Goal: Information Seeking & Learning: Learn about a topic

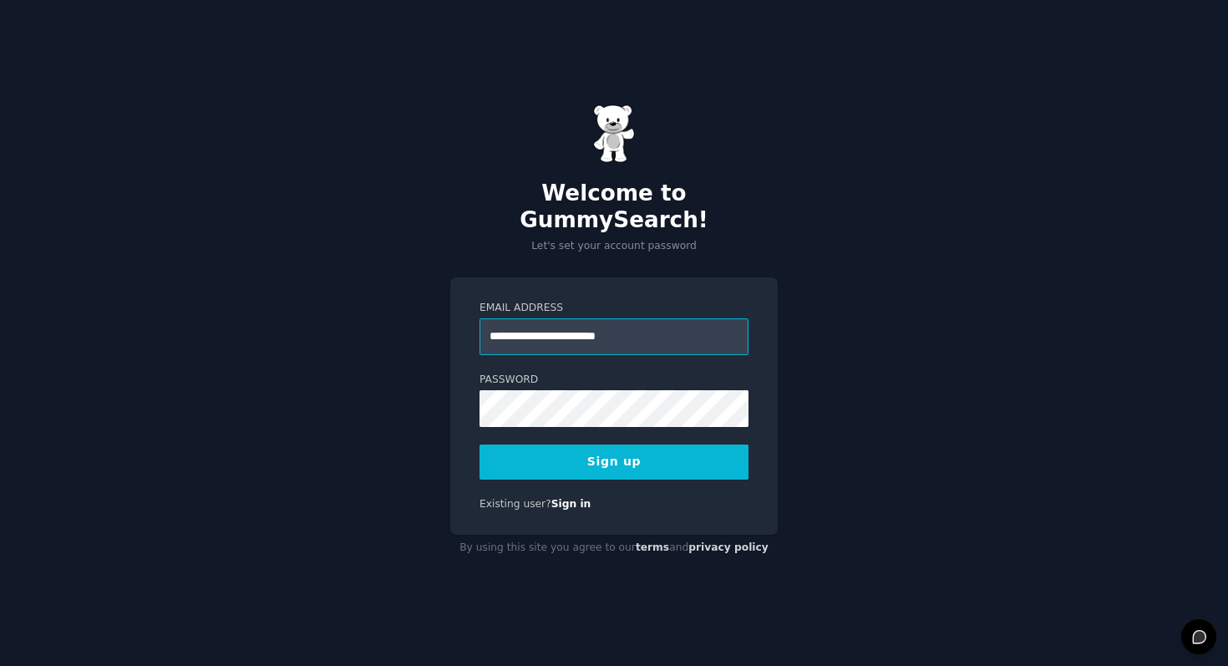
type input "**********"
click at [664, 448] on button "Sign up" at bounding box center [614, 462] width 269 height 35
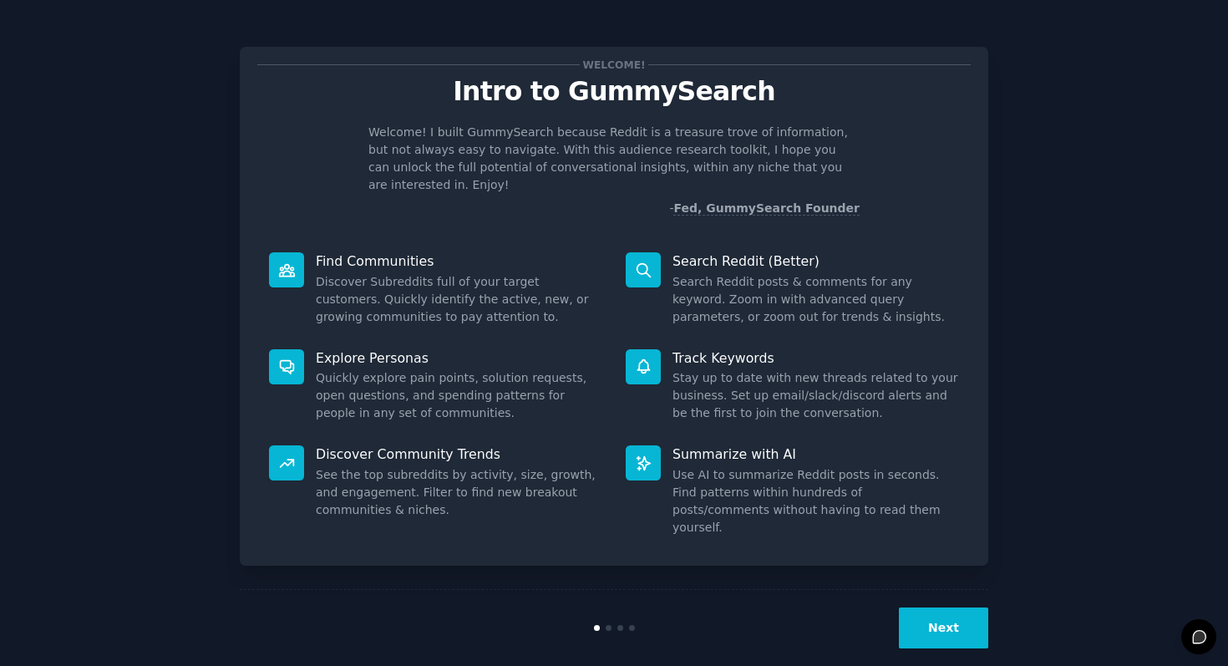
click at [924, 607] on button "Next" at bounding box center [943, 627] width 89 height 41
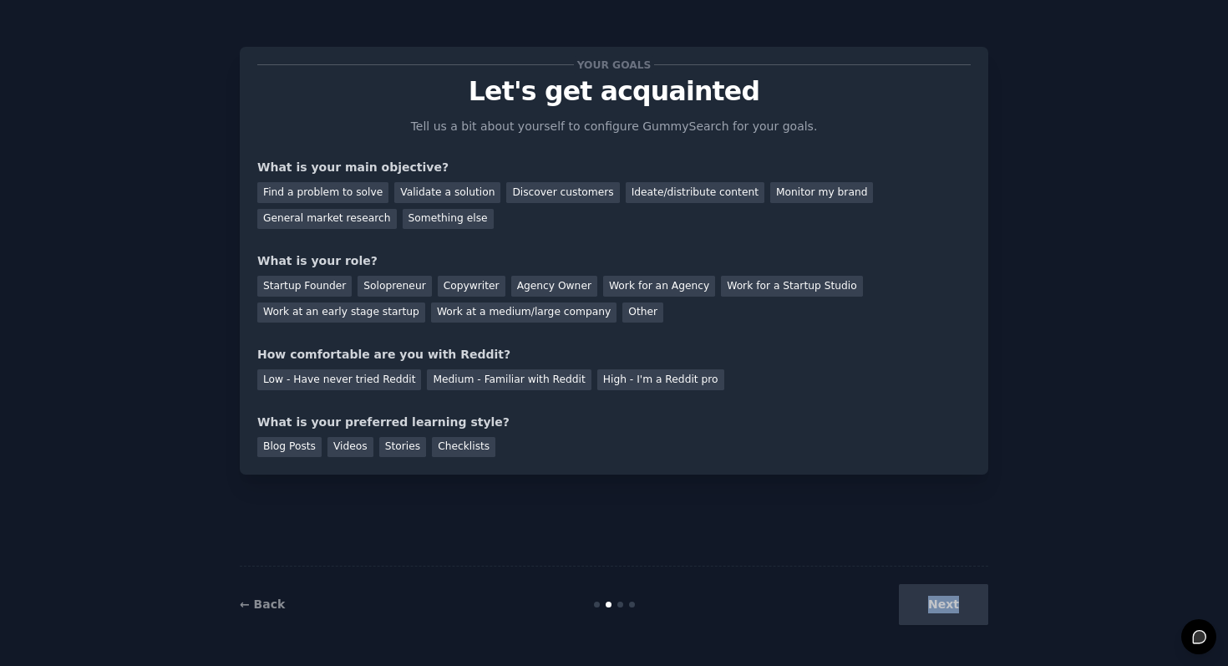
click at [924, 605] on div "Next" at bounding box center [864, 604] width 250 height 41
click at [338, 190] on div "Find a problem to solve" at bounding box center [322, 192] width 131 height 21
click at [298, 279] on div "Startup Founder" at bounding box center [304, 286] width 94 height 21
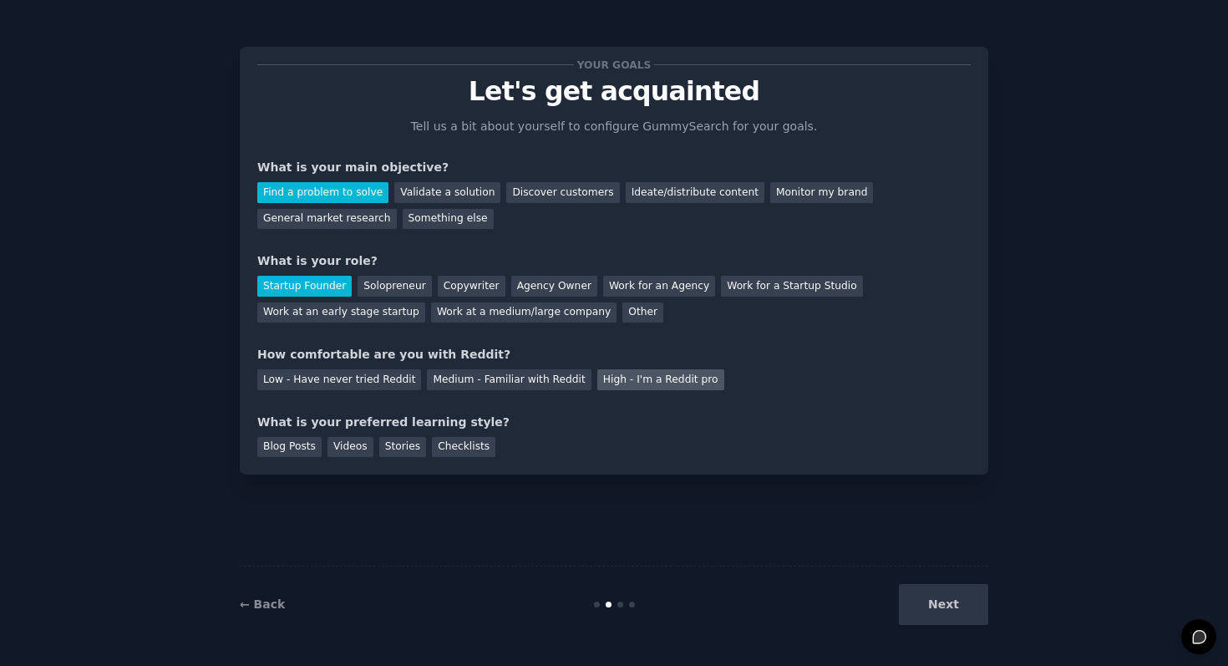
click at [607, 377] on div "High - I'm a Reddit pro" at bounding box center [660, 379] width 127 height 21
click at [307, 443] on div "Blog Posts" at bounding box center [289, 447] width 64 height 21
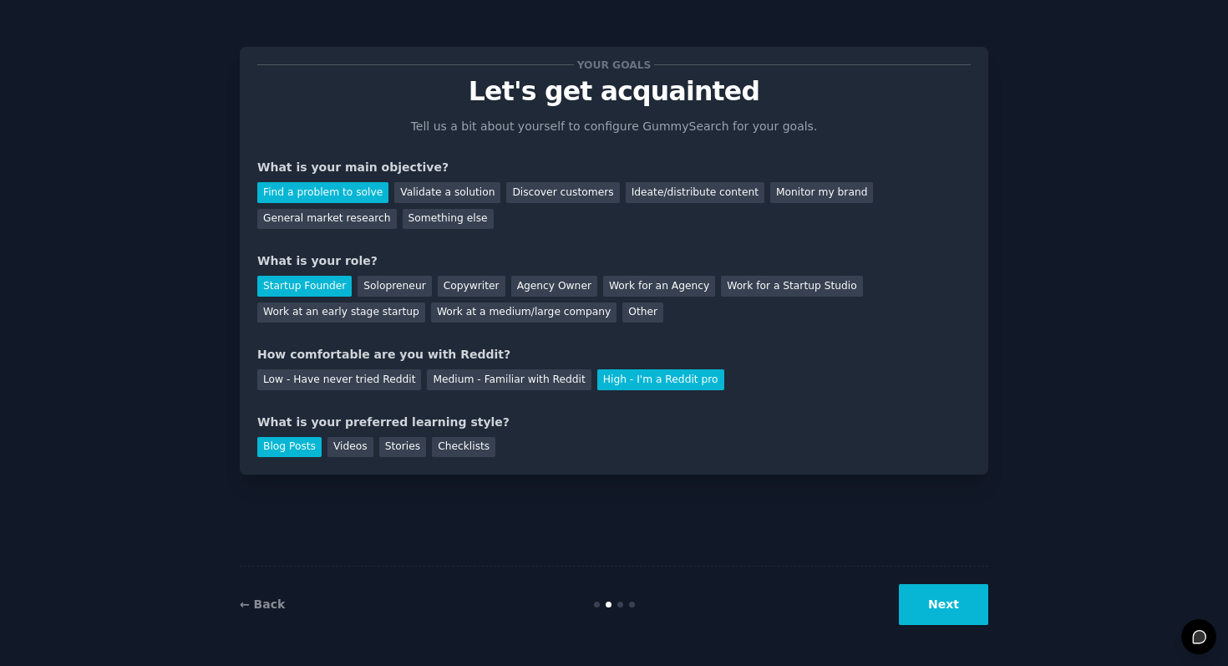
click at [915, 623] on button "Next" at bounding box center [943, 604] width 89 height 41
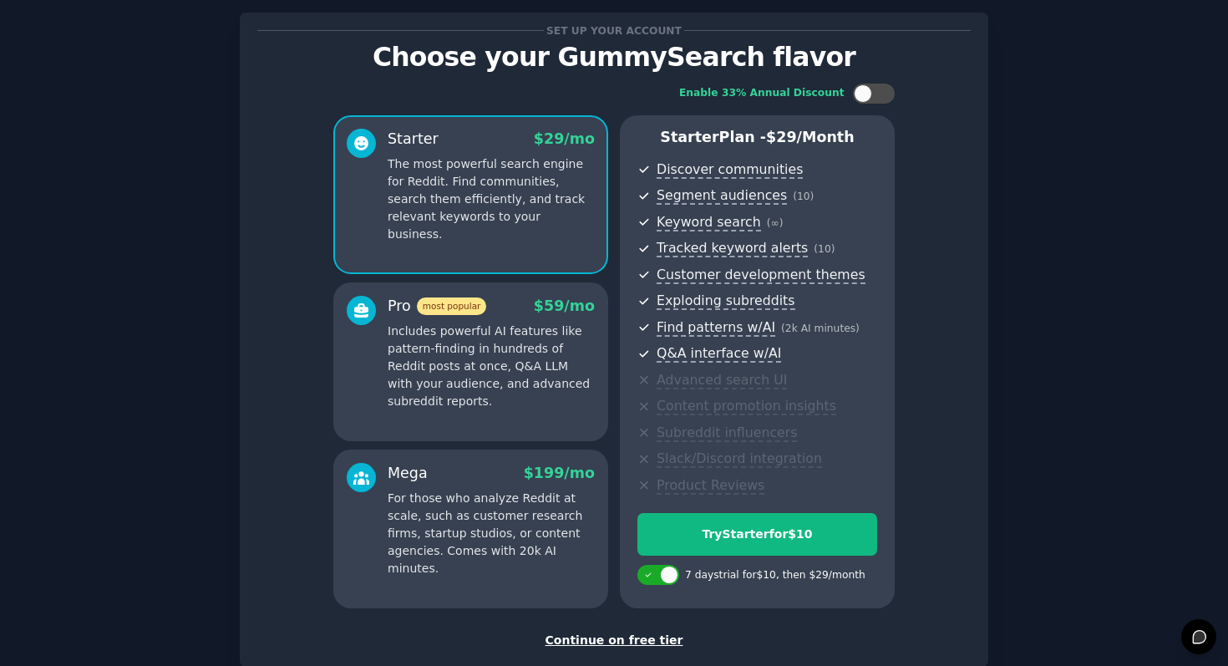
scroll to position [135, 0]
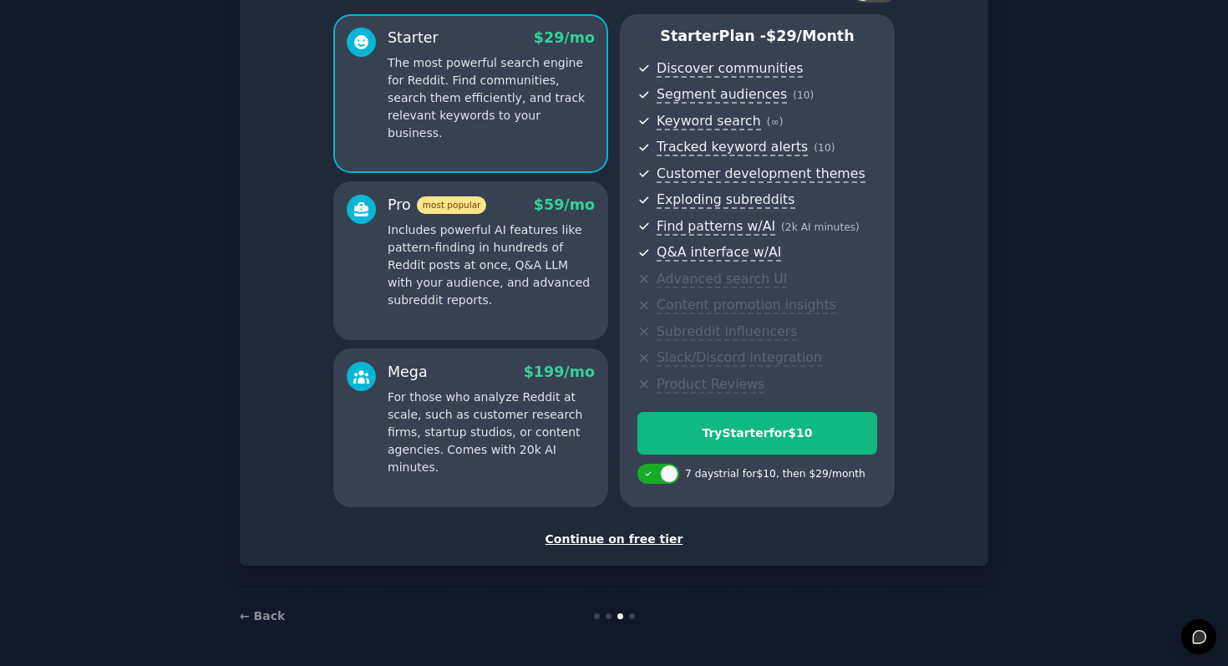
click at [648, 537] on div "Continue on free tier" at bounding box center [614, 540] width 714 height 18
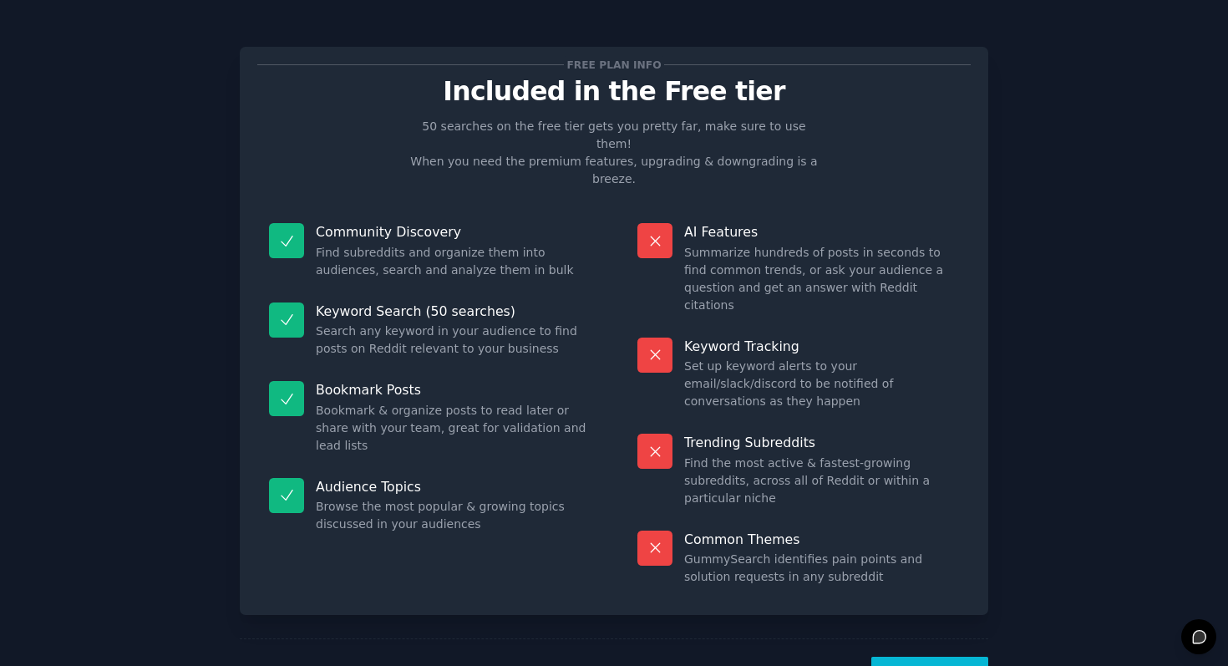
click at [953, 657] on button "Let's Go!" at bounding box center [929, 677] width 117 height 41
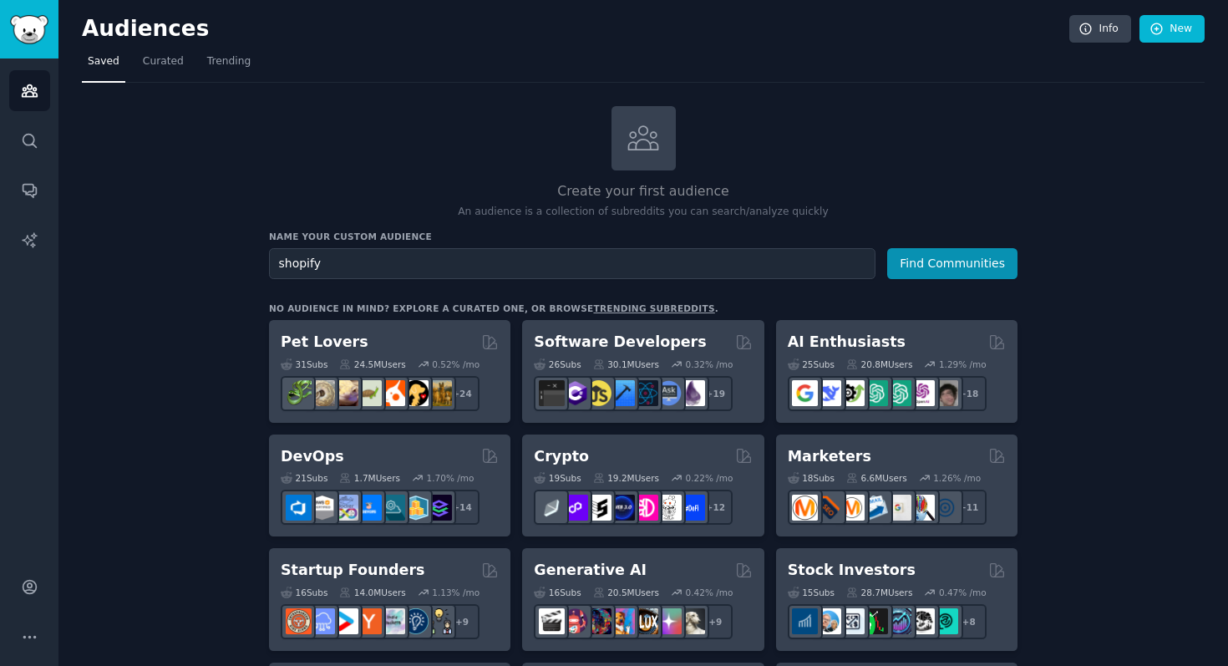
type input "shopify"
click at [887, 248] on button "Find Communities" at bounding box center [952, 263] width 130 height 31
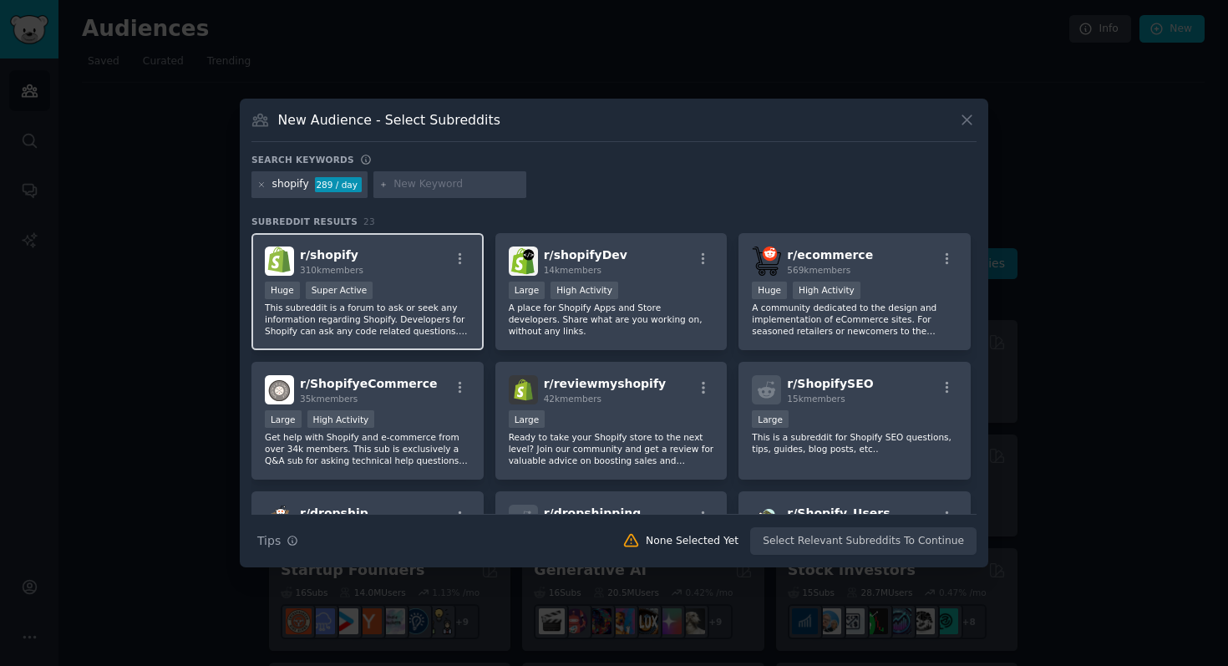
click at [420, 274] on div "r/ shopify 310k members" at bounding box center [368, 260] width 206 height 29
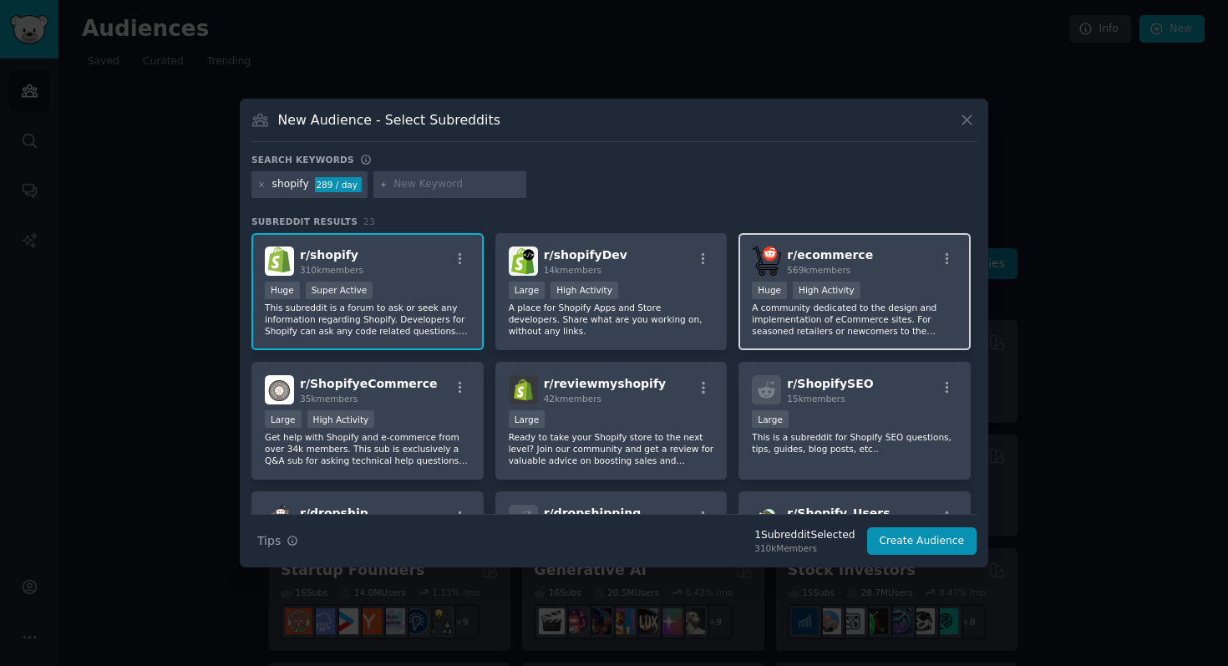
click at [808, 265] on span "569k members" at bounding box center [819, 270] width 64 height 10
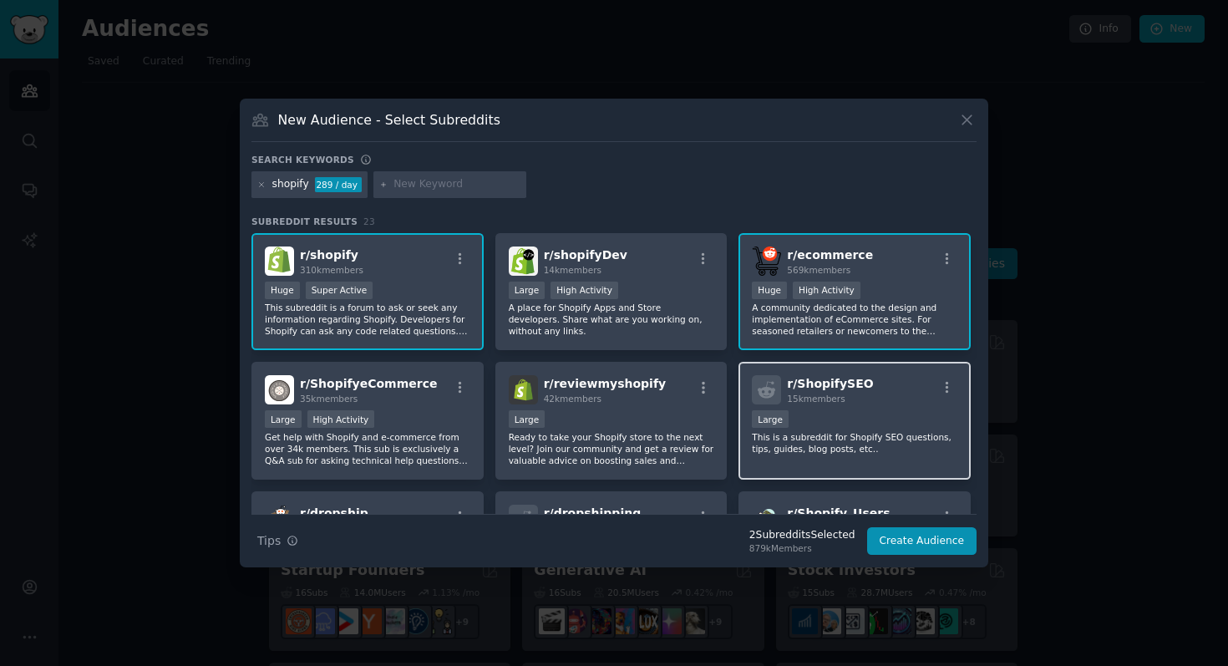
click at [809, 452] on p "This is a subreddit for Shopify SEO questions, tips, guides, blog posts, etc.." at bounding box center [855, 442] width 206 height 23
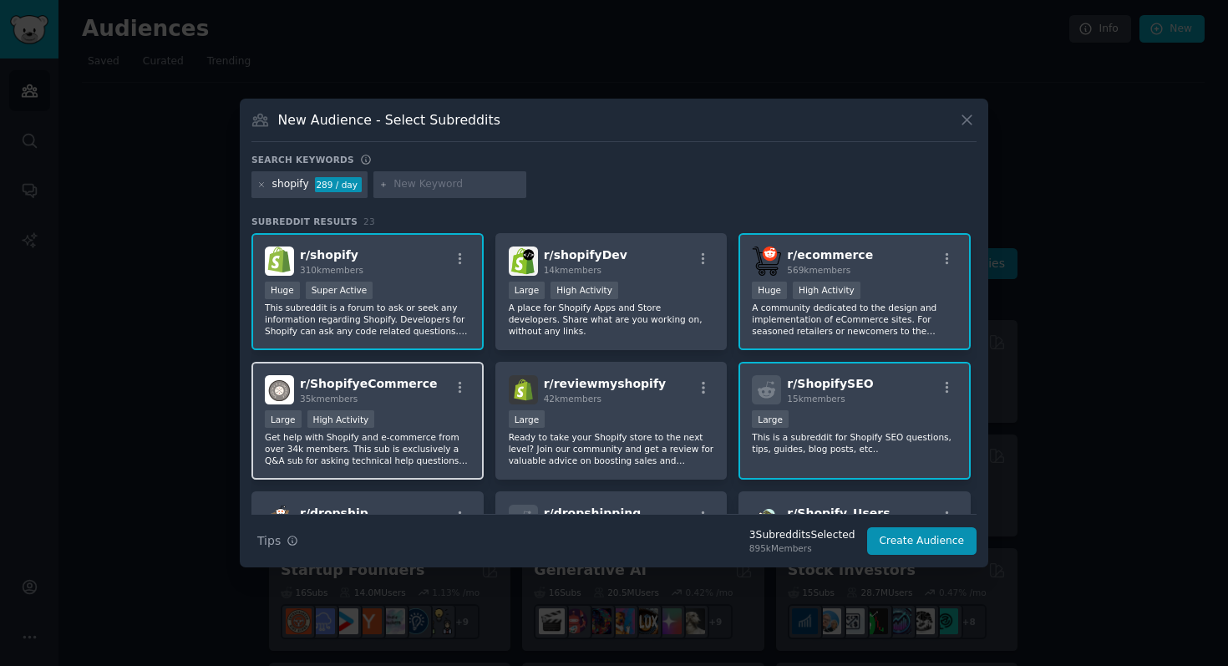
click at [387, 395] on div "35k members" at bounding box center [369, 399] width 138 height 12
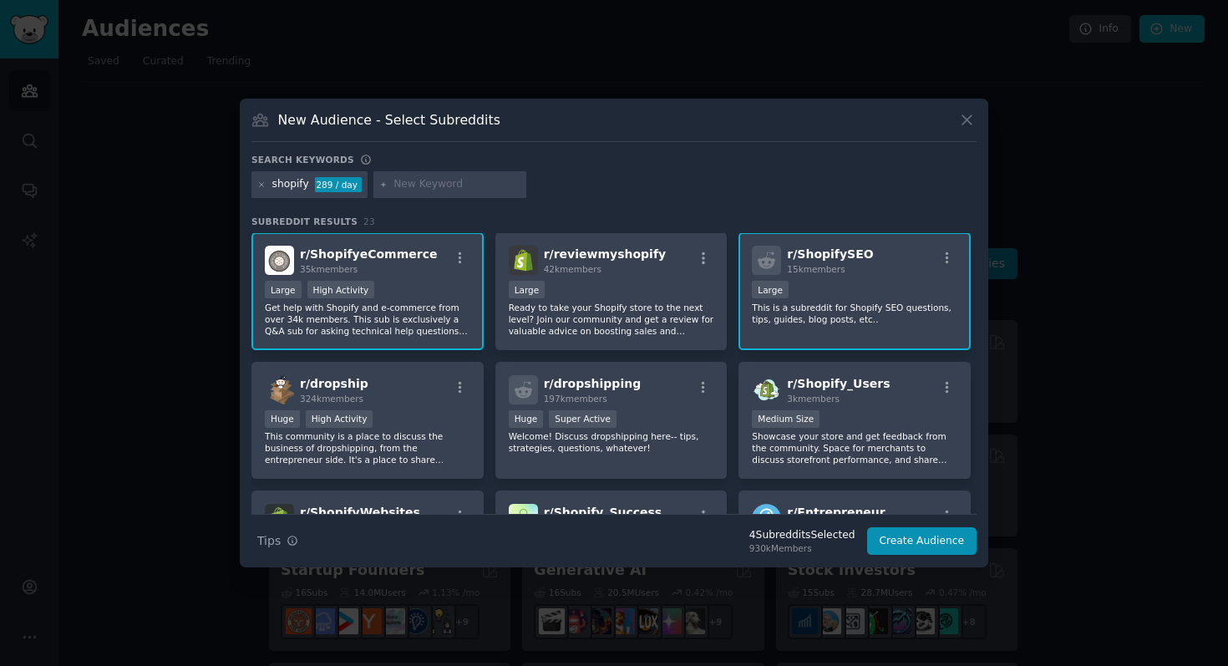
scroll to position [129, 0]
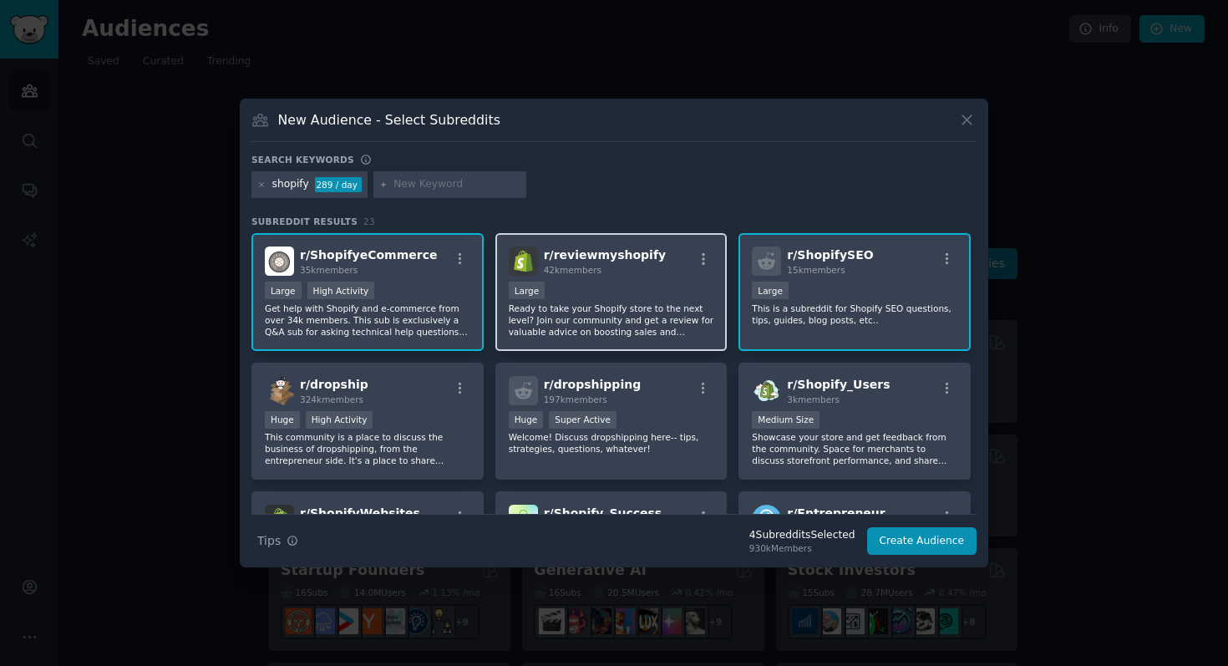
click at [581, 308] on p "Ready to take your Shopify store to the next level? Join our community and get …" at bounding box center [612, 319] width 206 height 35
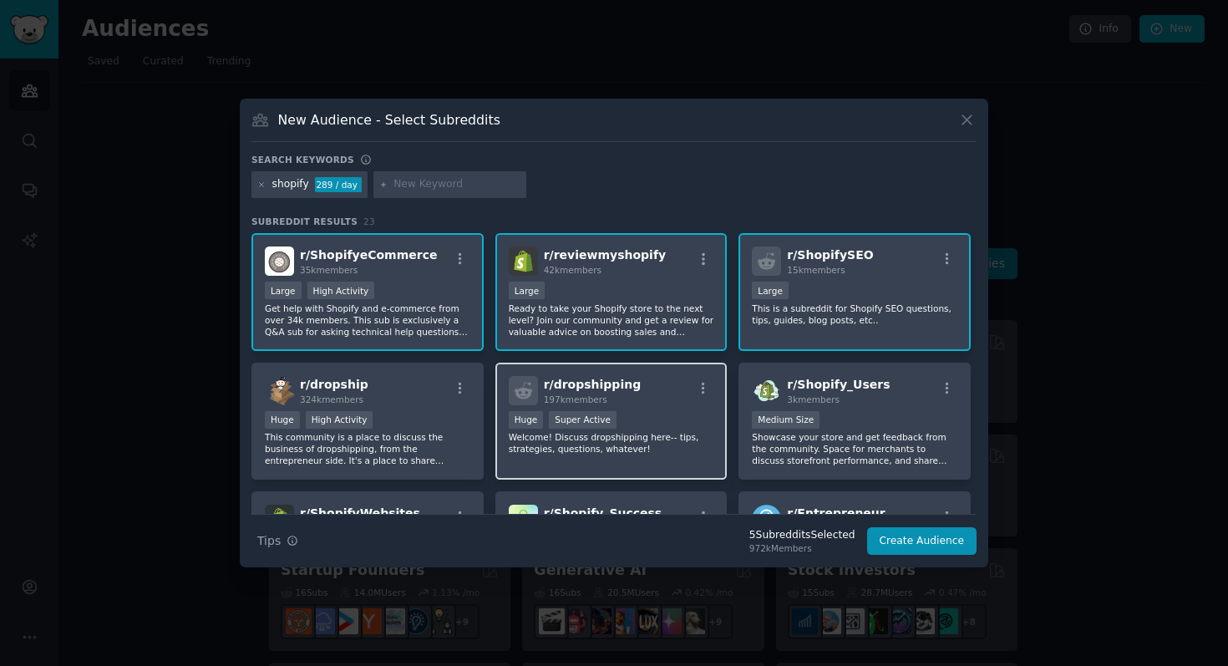
click at [675, 412] on div "Huge Super Active" at bounding box center [612, 421] width 206 height 21
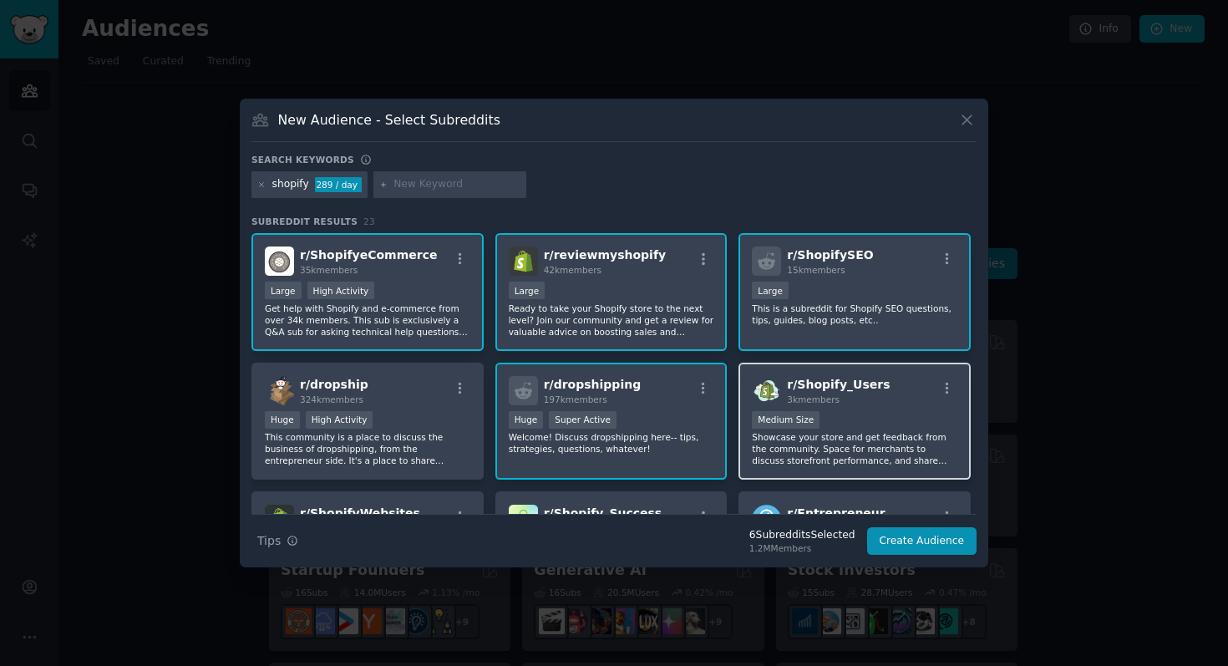
click at [835, 411] on div "1000 - 10,000 members Medium Size" at bounding box center [855, 421] width 206 height 21
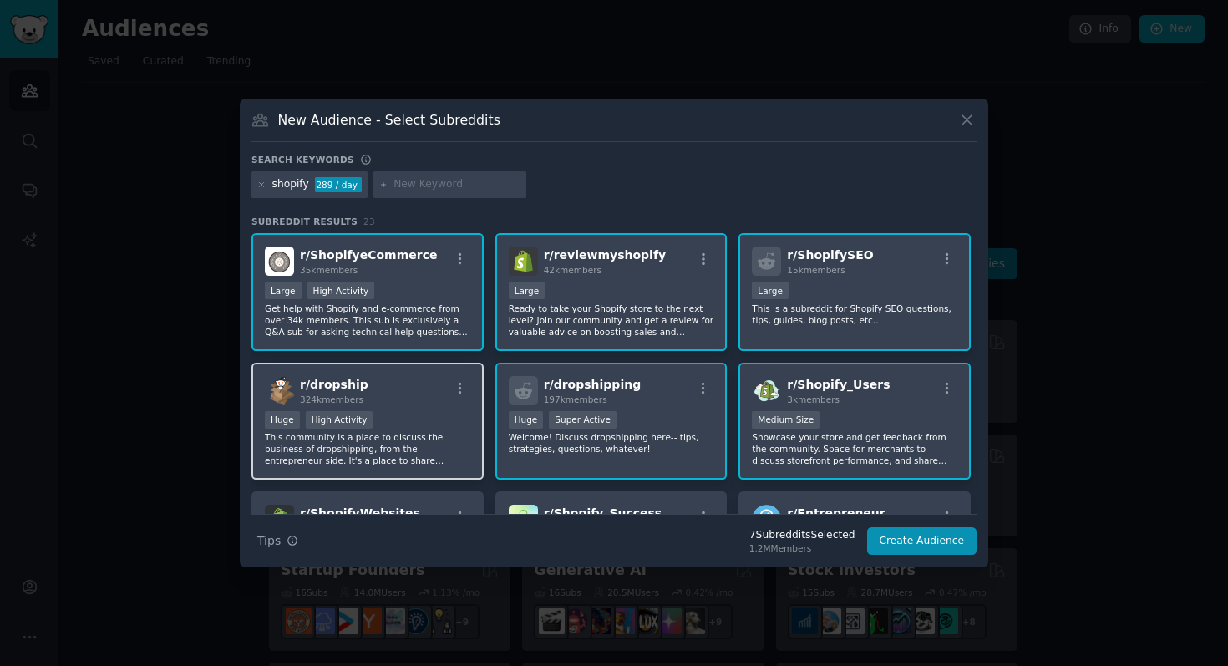
click at [389, 405] on div "r/ dropship 324k members Huge High Activity This community is a place to discus…" at bounding box center [368, 422] width 232 height 118
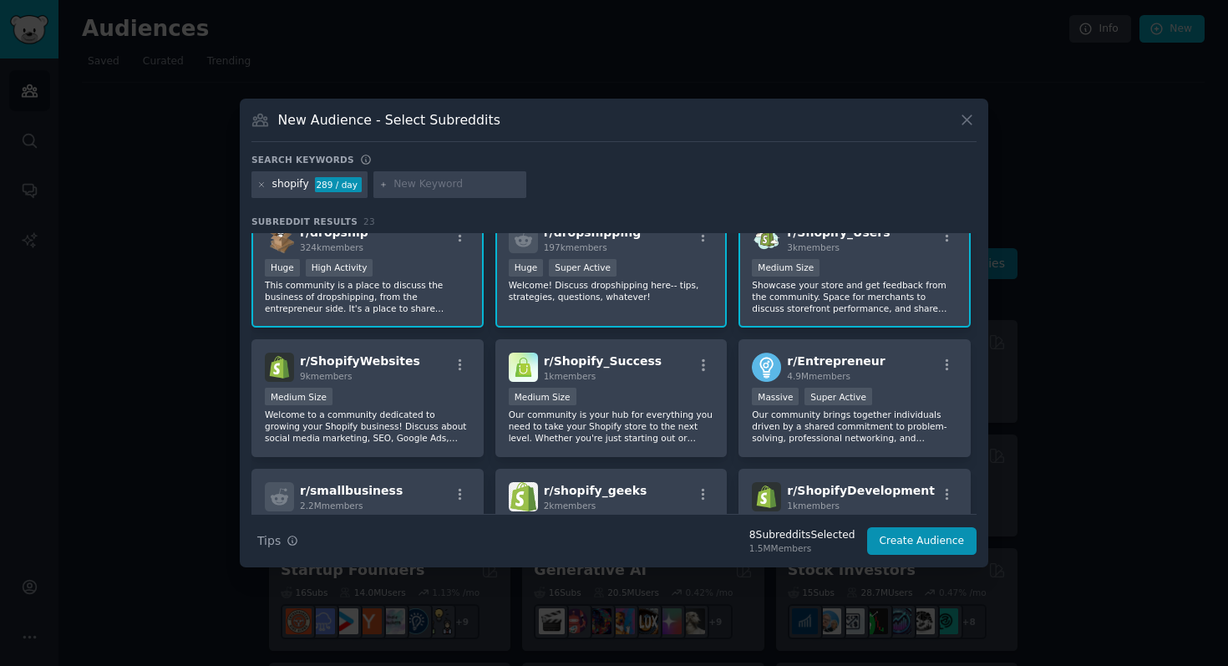
scroll to position [281, 0]
click at [419, 390] on div "Medium Size" at bounding box center [368, 398] width 206 height 21
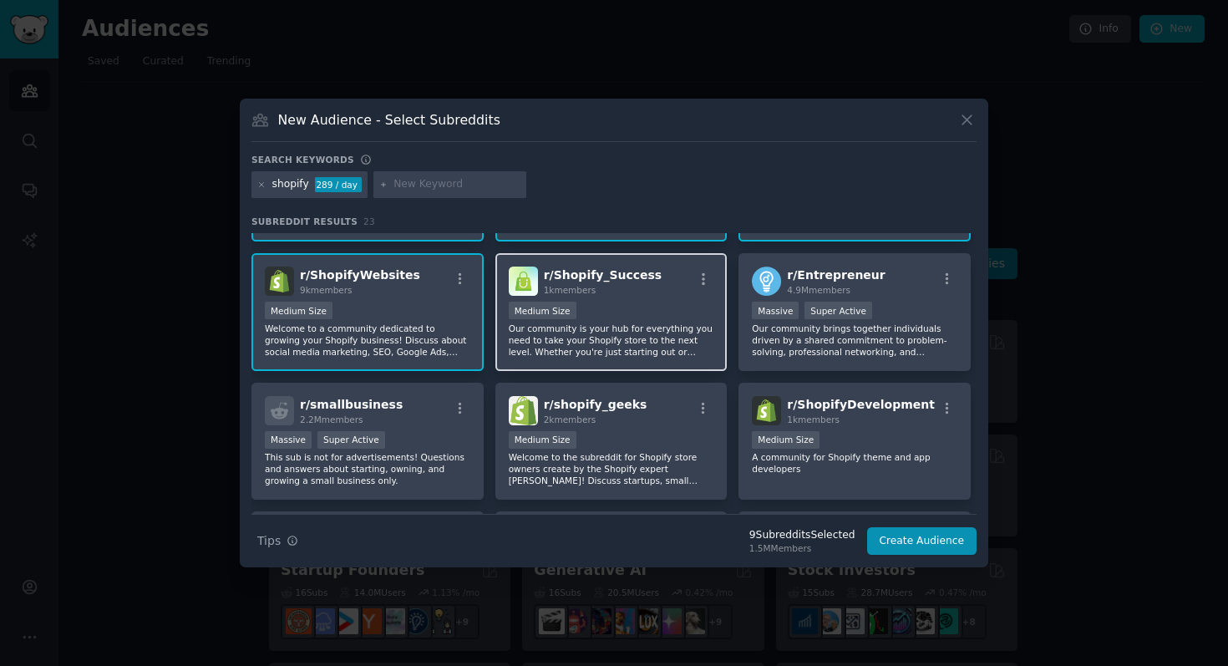
scroll to position [389, 0]
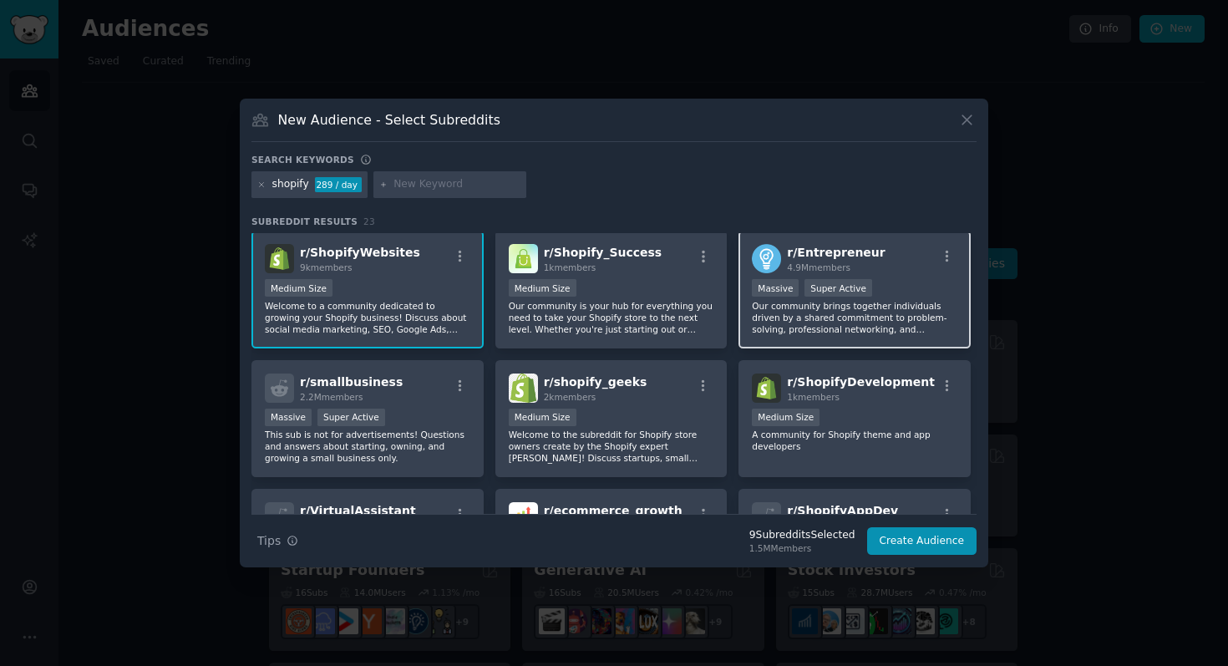
click at [841, 323] on p "Our community brings together individuals driven by a shared commitment to prob…" at bounding box center [855, 317] width 206 height 35
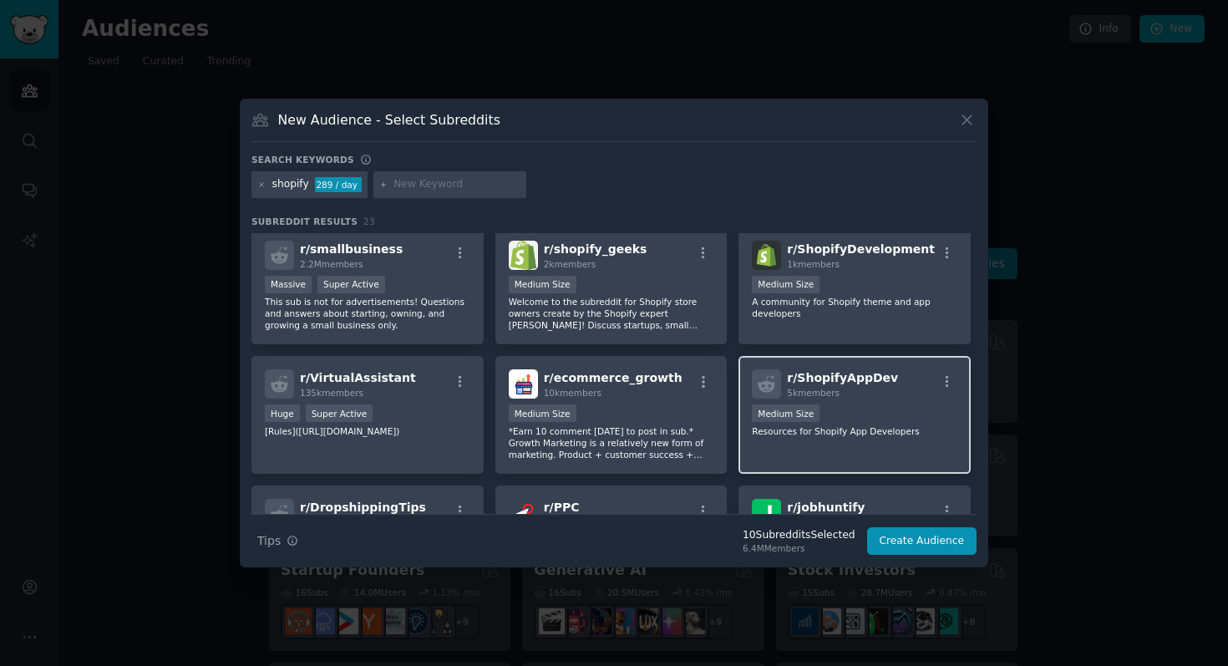
scroll to position [0, 0]
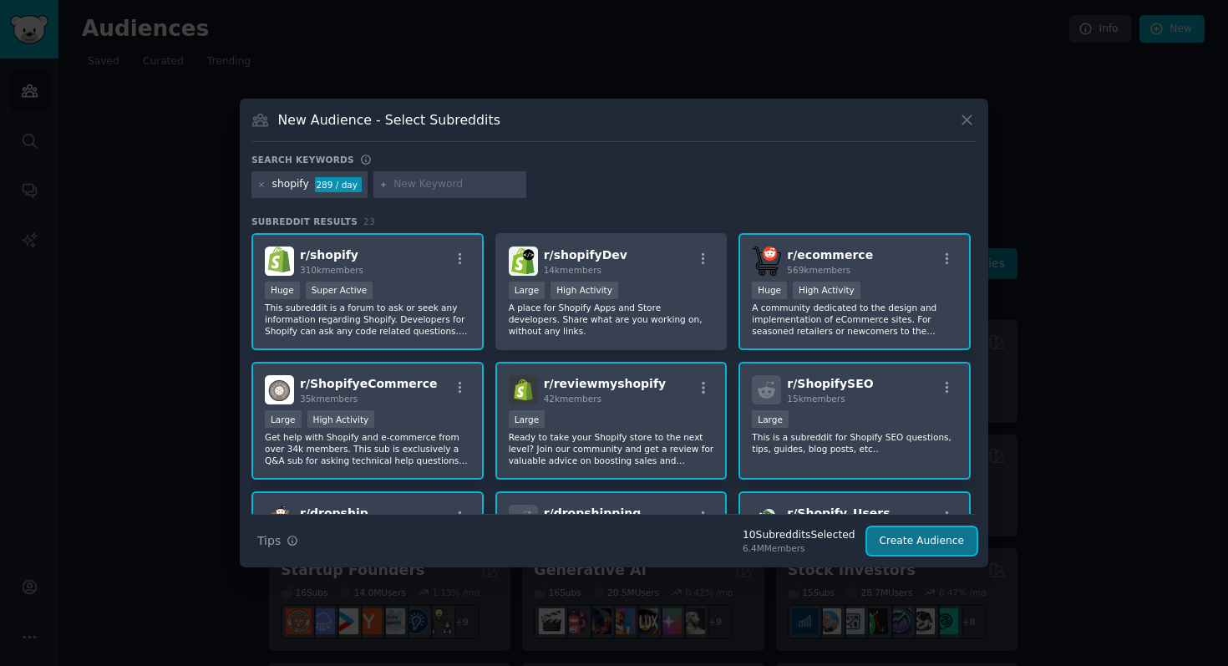
click at [907, 545] on button "Create Audience" at bounding box center [922, 541] width 110 height 28
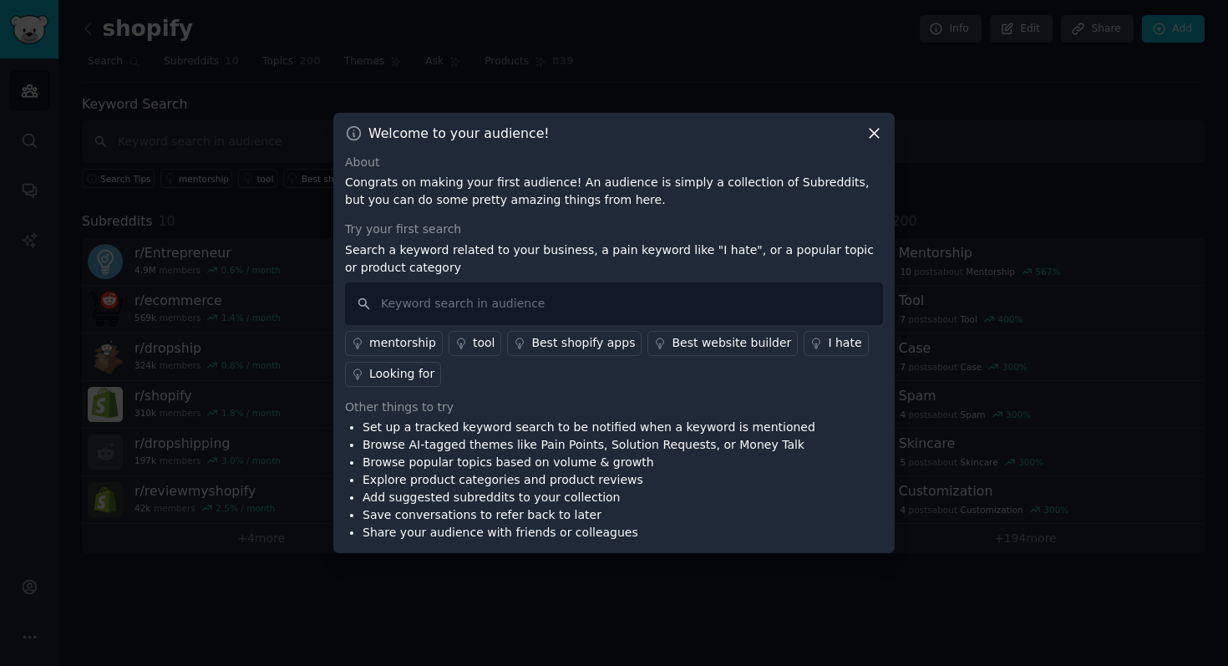
click at [417, 373] on div "Looking for" at bounding box center [401, 374] width 65 height 18
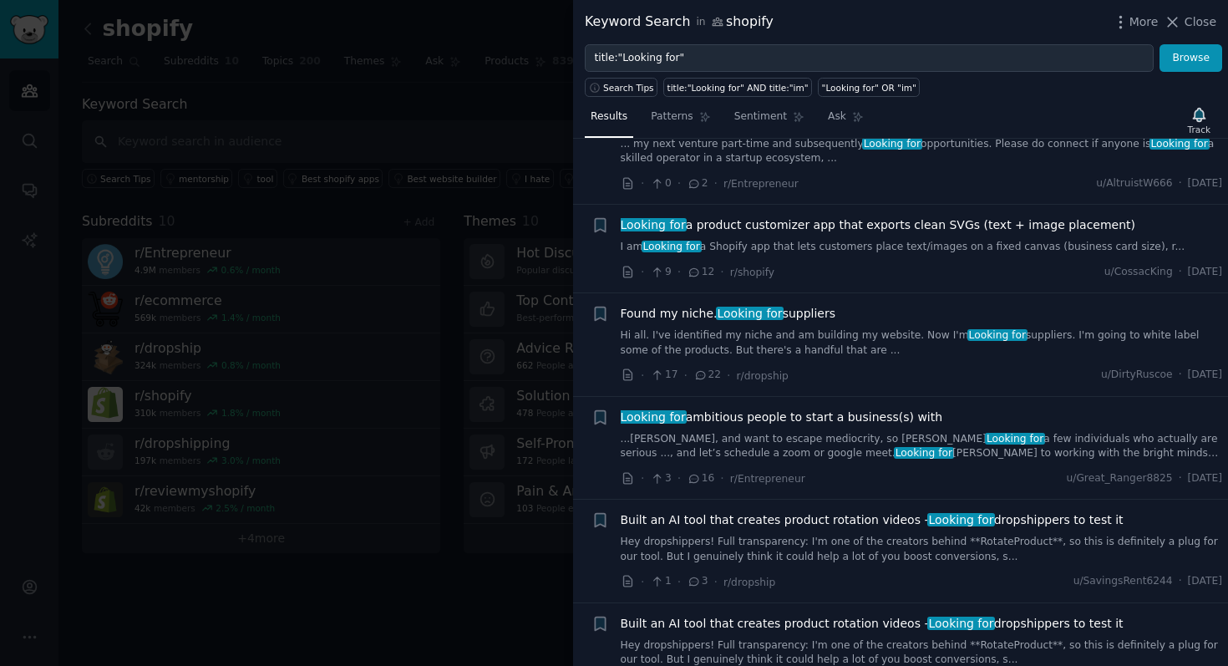
scroll to position [912, 0]
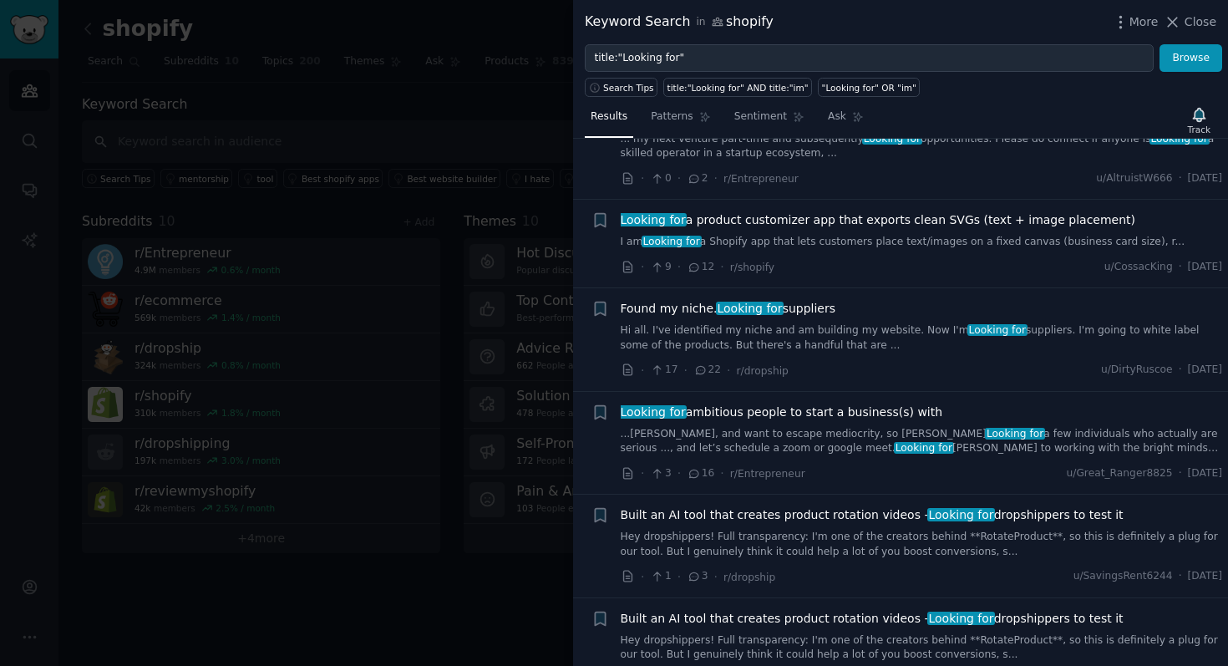
click at [897, 216] on span "Looking for a product customizer app that exports clean SVGs (text + image plac…" at bounding box center [879, 220] width 516 height 18
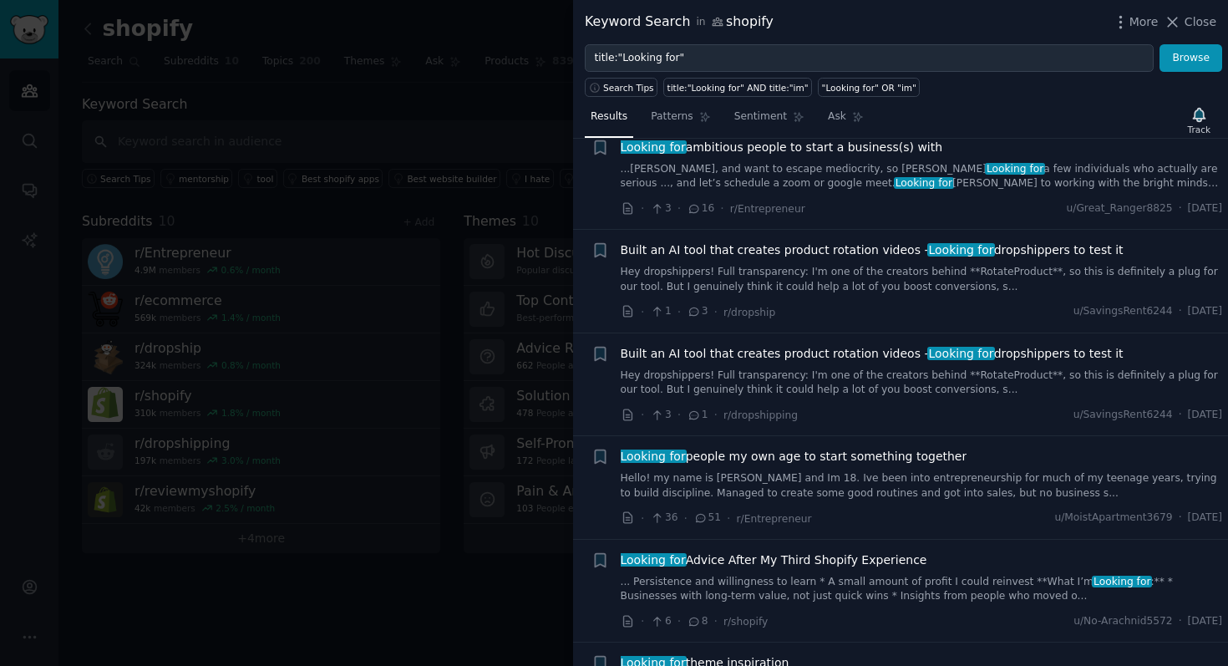
scroll to position [1177, 0]
click at [867, 242] on span "Built an AI tool that creates product rotation videos - Looking for dropshipper…" at bounding box center [872, 250] width 503 height 18
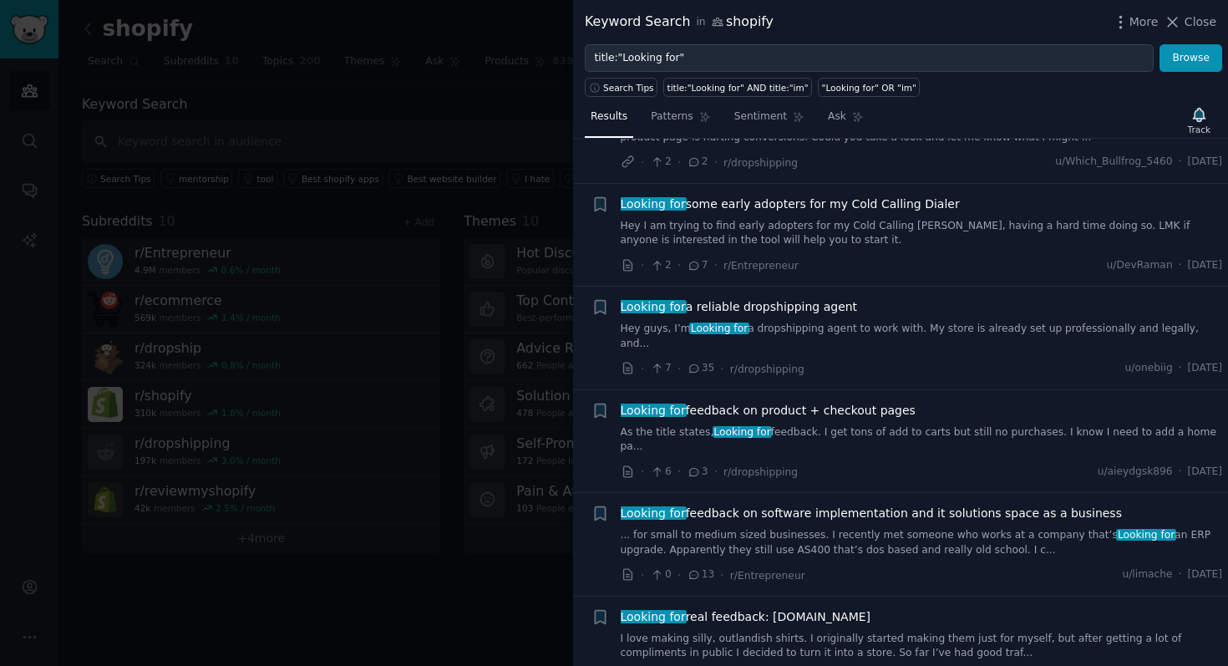
scroll to position [3033, 0]
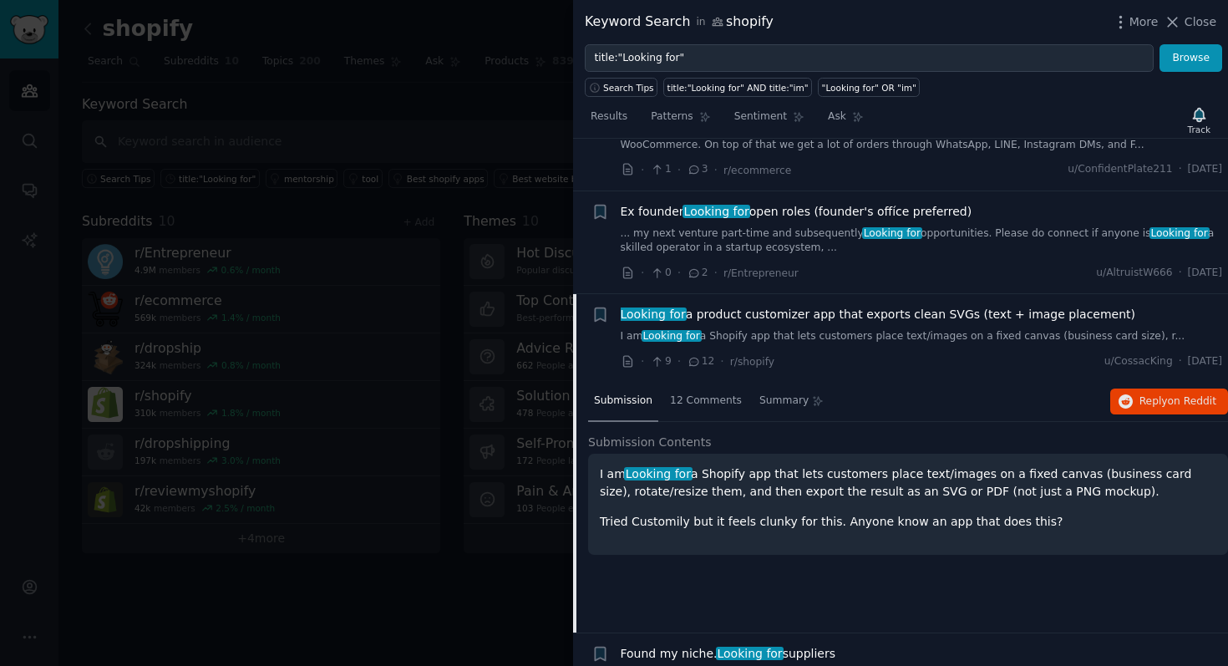
scroll to position [830, 0]
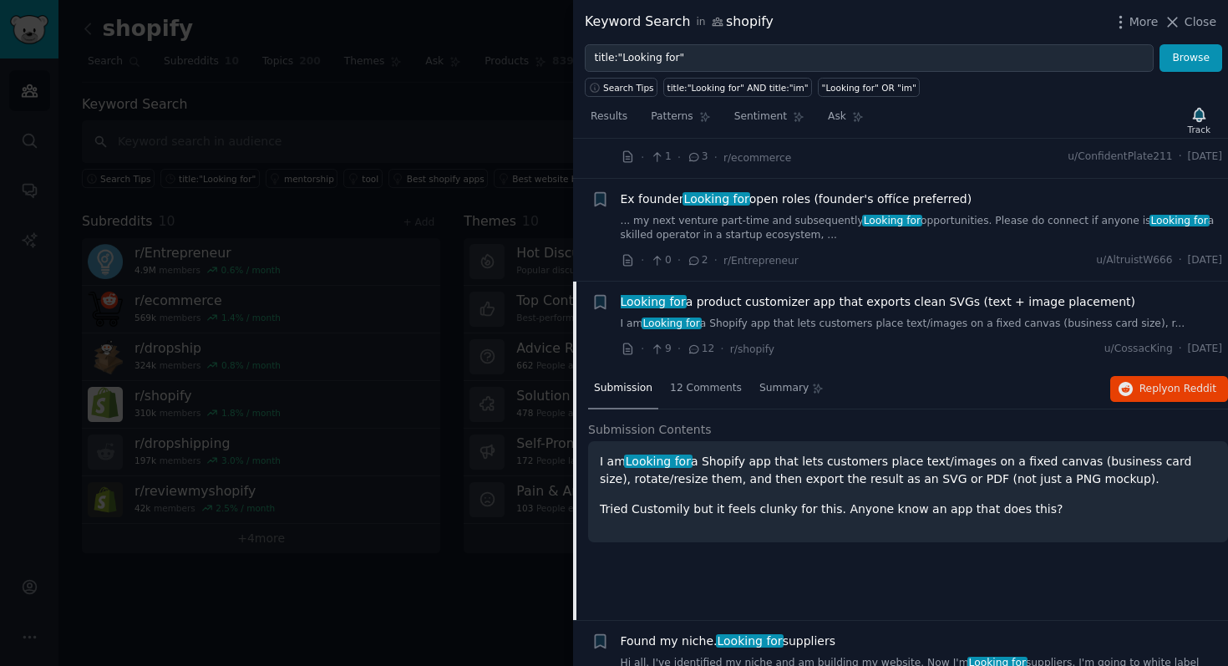
click at [822, 297] on span "Looking for a product customizer app that exports clean SVGs (text + image plac…" at bounding box center [879, 302] width 516 height 18
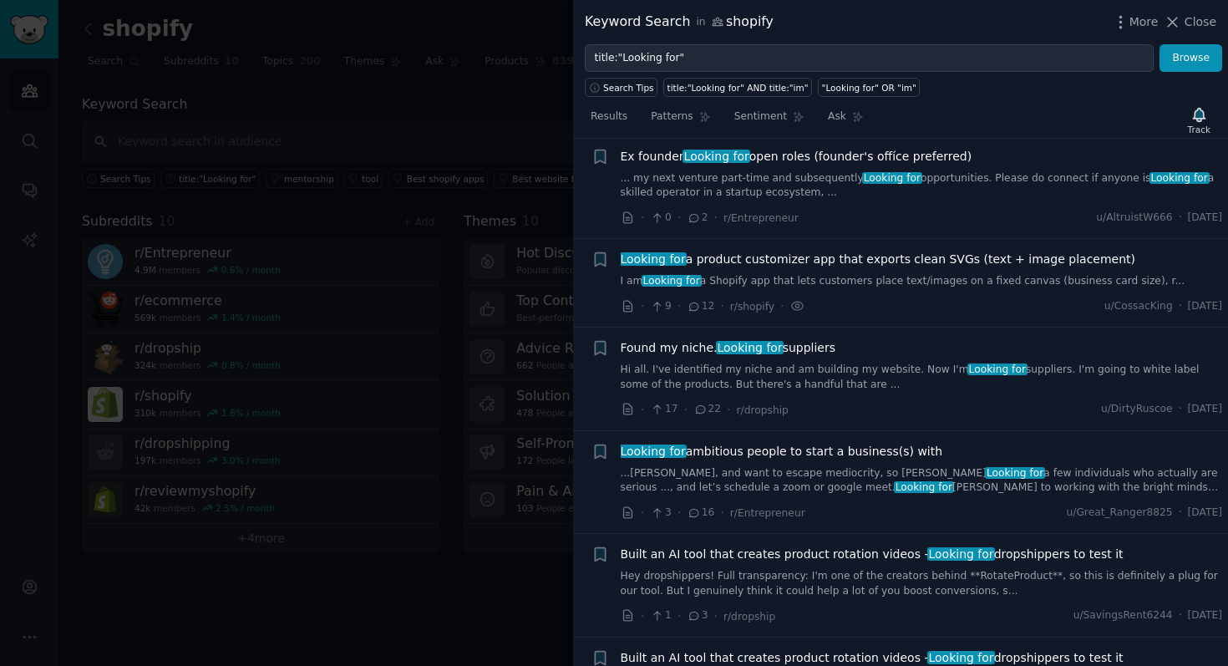
scroll to position [973, 0]
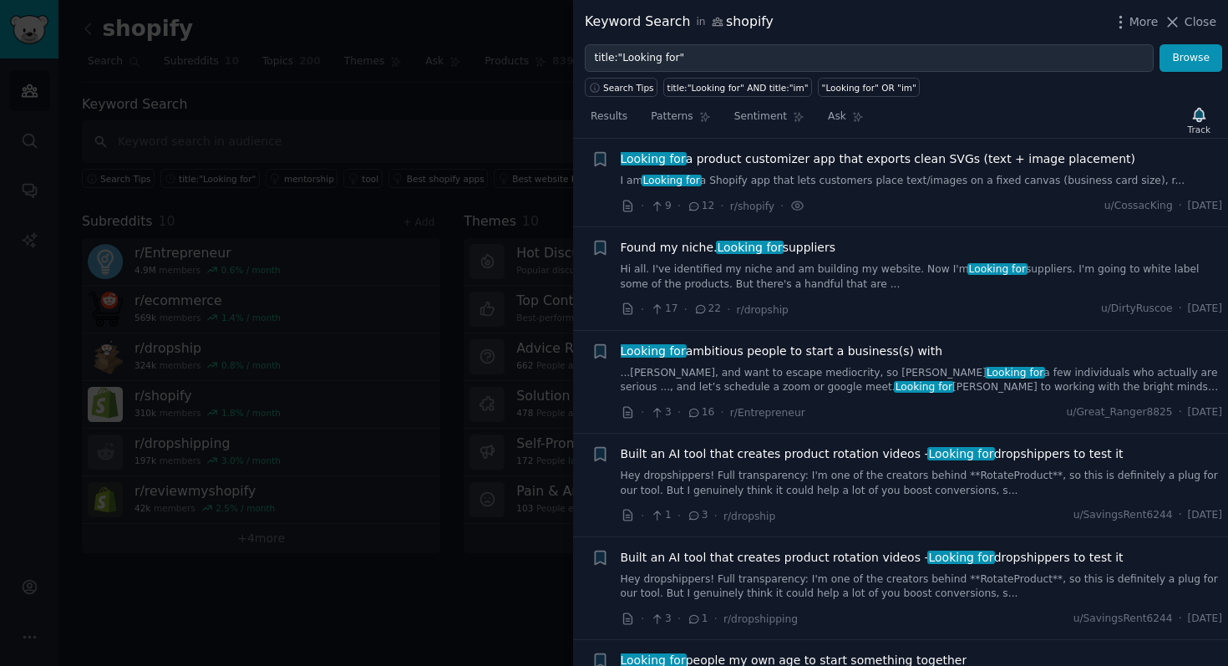
click at [922, 158] on span "Looking for a product customizer app that exports clean SVGs (text + image plac…" at bounding box center [879, 159] width 516 height 18
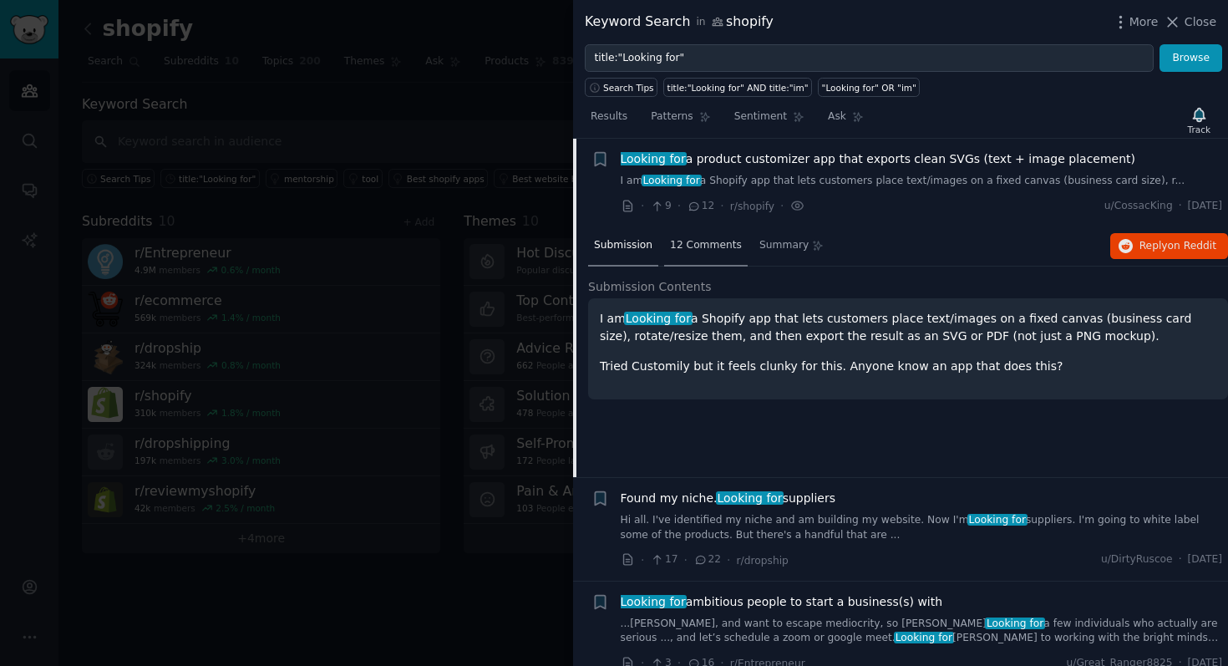
click at [724, 246] on span "12 Comments" at bounding box center [706, 245] width 72 height 15
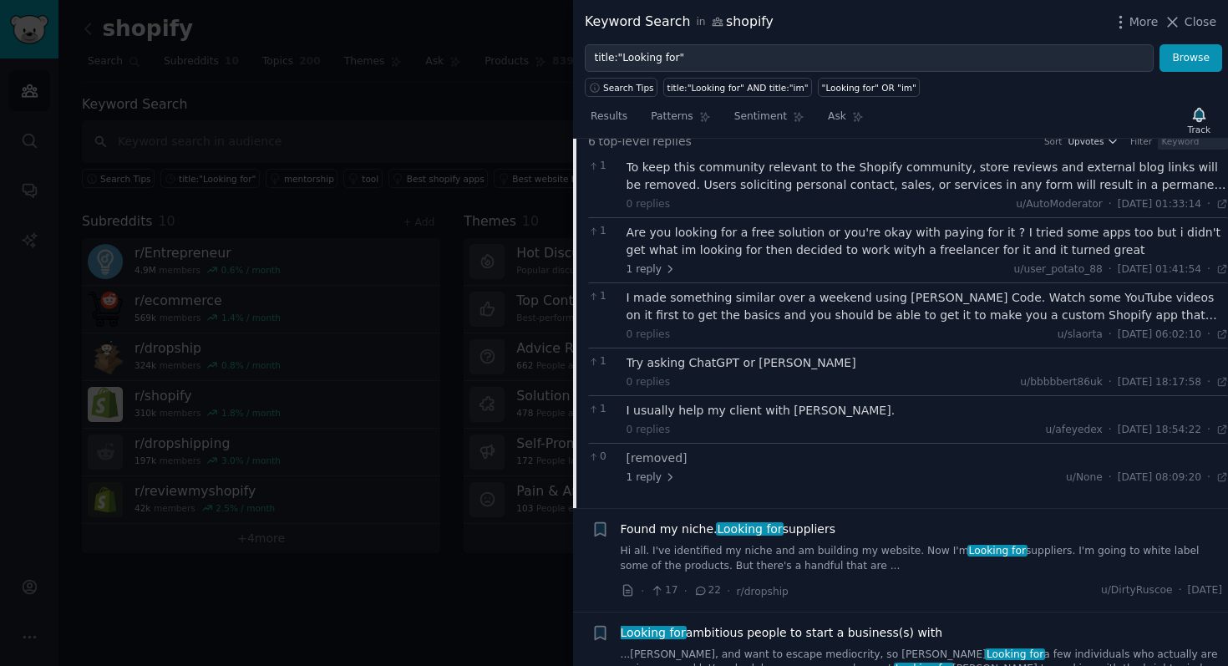
scroll to position [1149, 0]
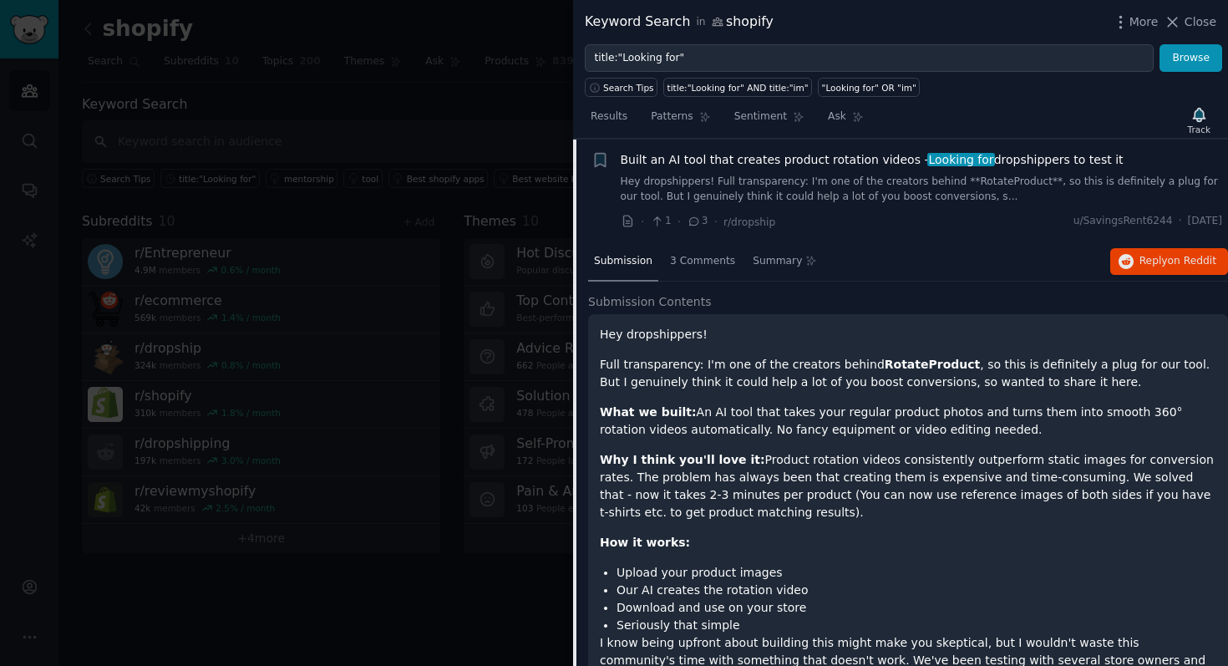
scroll to position [1232, 0]
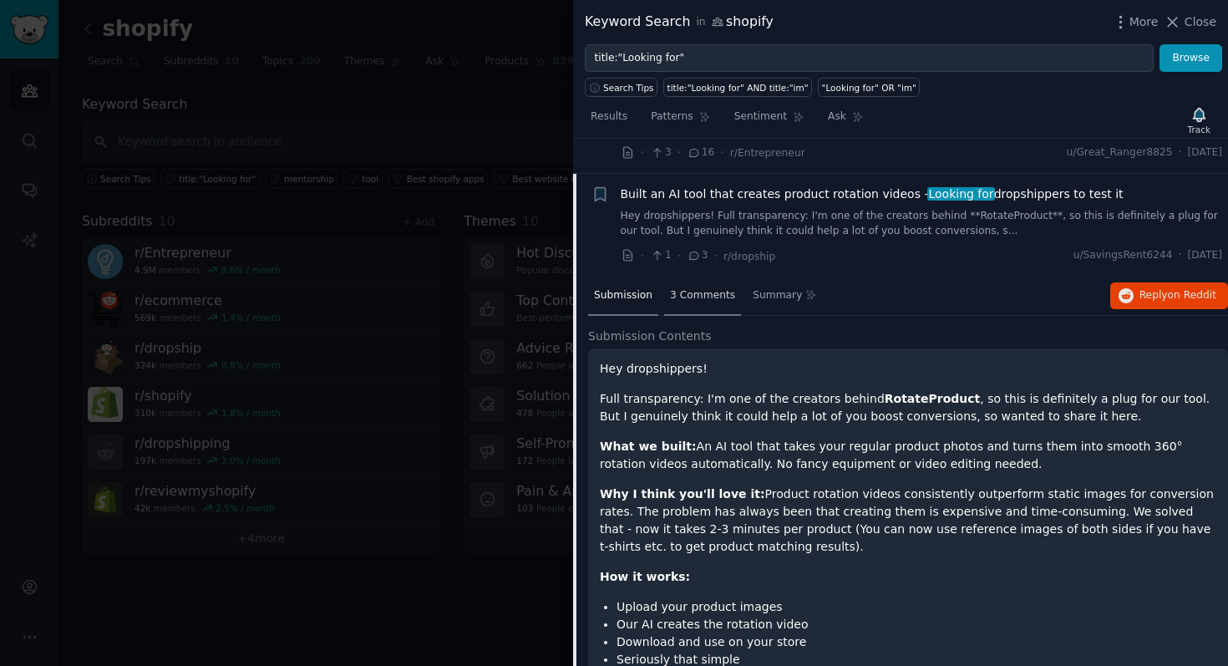
click at [702, 299] on span "3 Comments" at bounding box center [702, 295] width 65 height 15
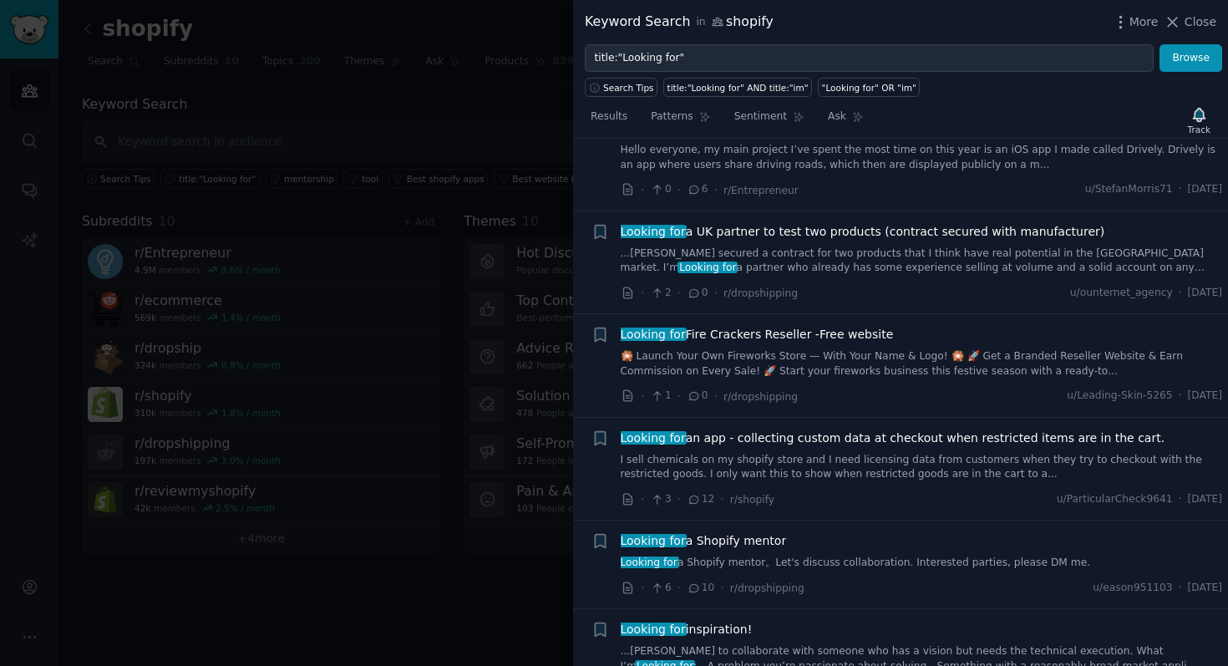
scroll to position [3988, 0]
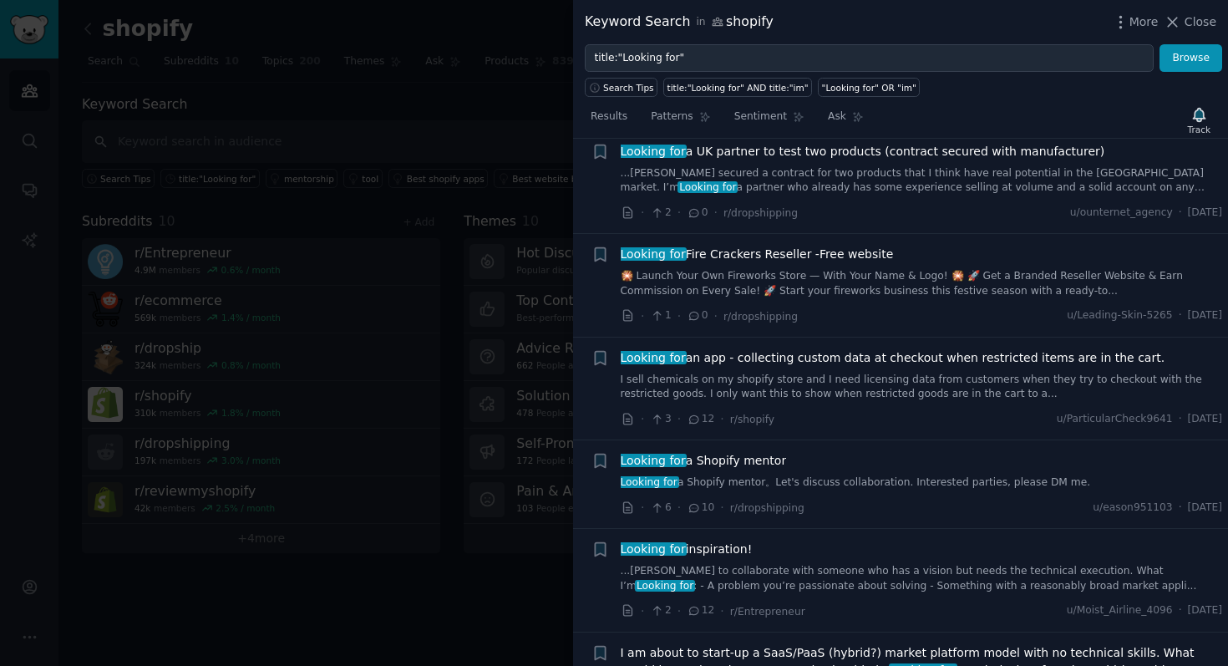
click at [885, 373] on link "I sell chemicals on my shopify store and I need licensing data from customers w…" at bounding box center [922, 387] width 602 height 29
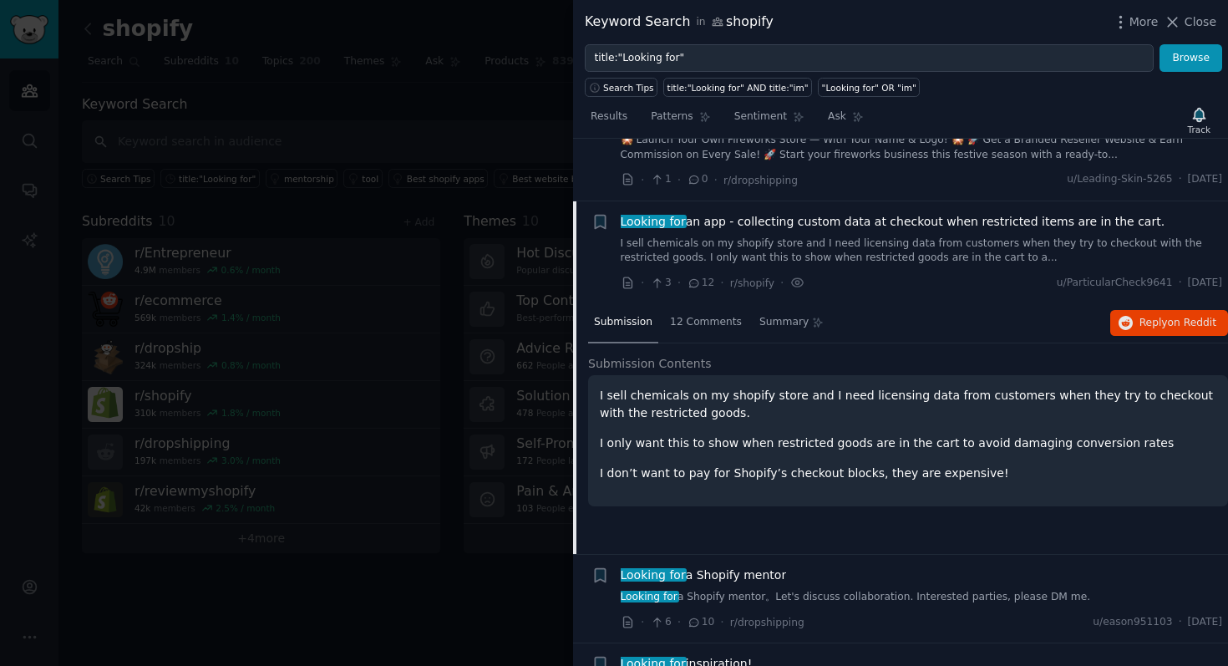
scroll to position [3906, 0]
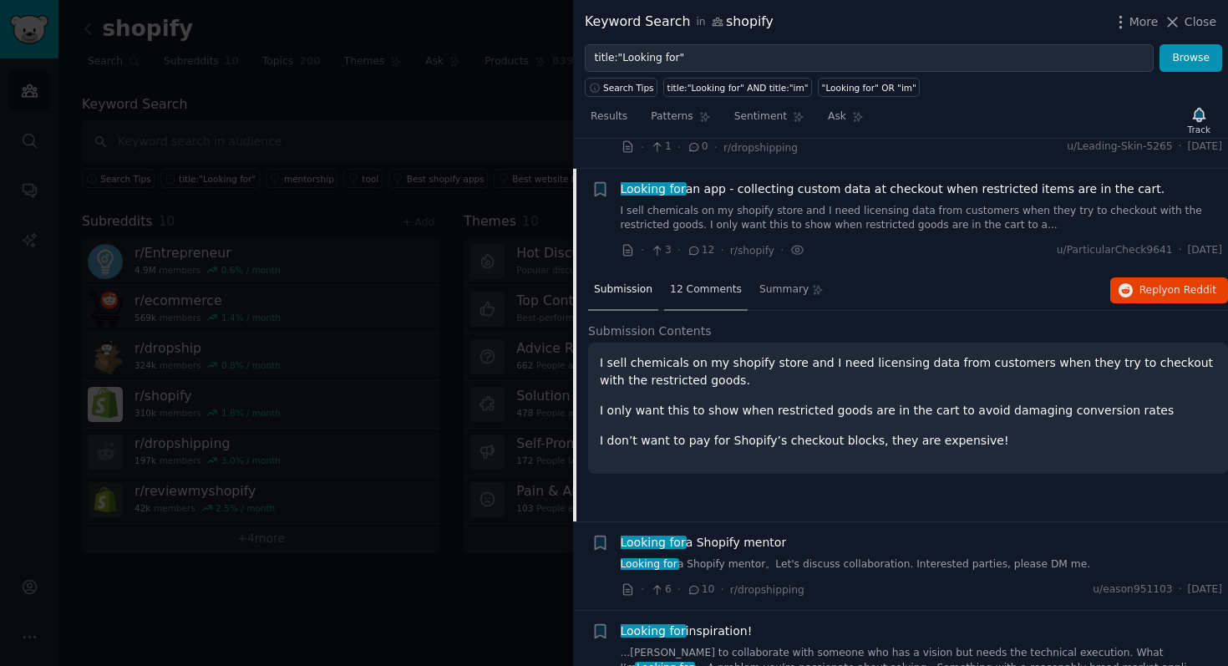
click at [704, 282] on span "12 Comments" at bounding box center [706, 289] width 72 height 15
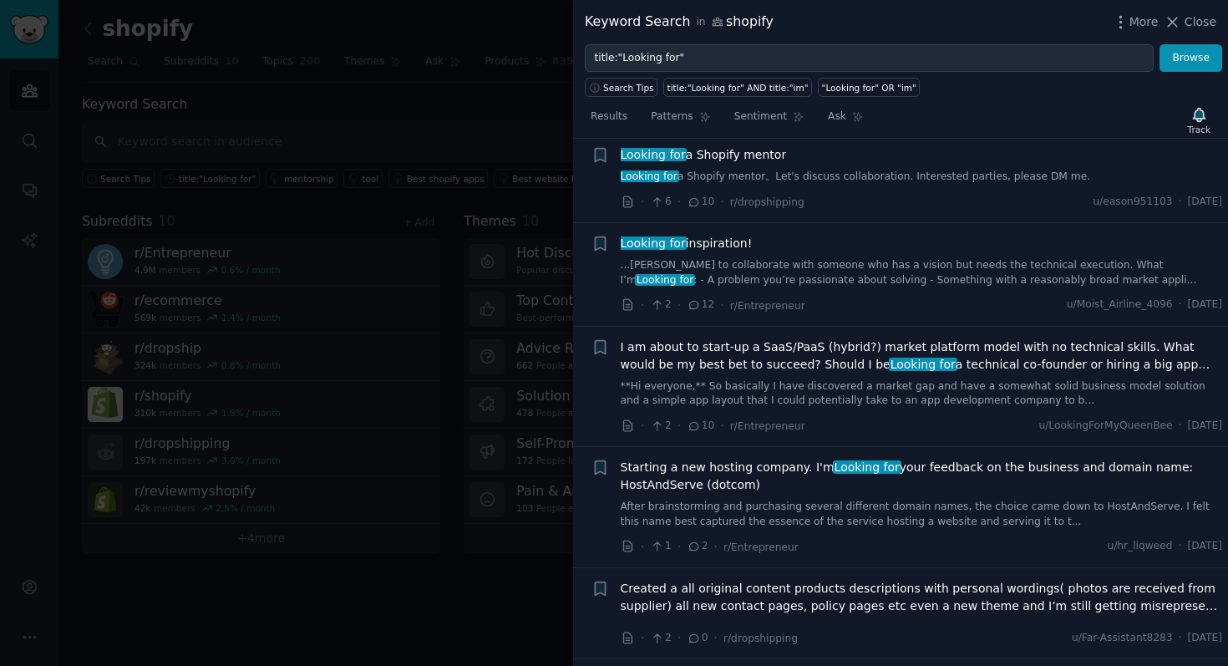
scroll to position [4475, 0]
